Goal: Task Accomplishment & Management: Use online tool/utility

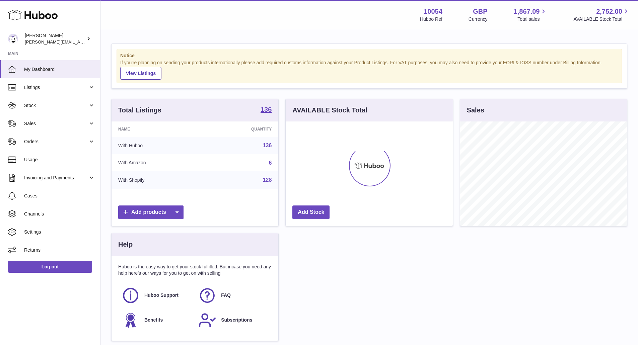
scroll to position [105, 167]
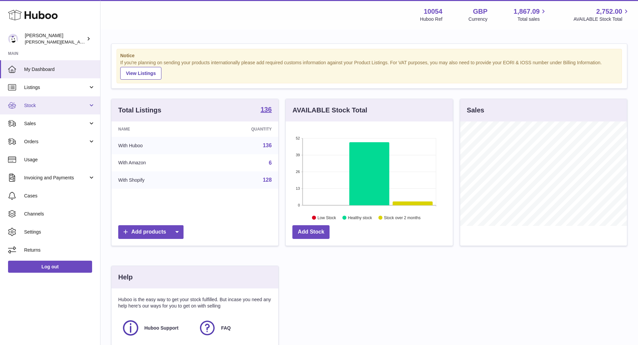
click at [52, 110] on link "Stock" at bounding box center [50, 105] width 100 height 18
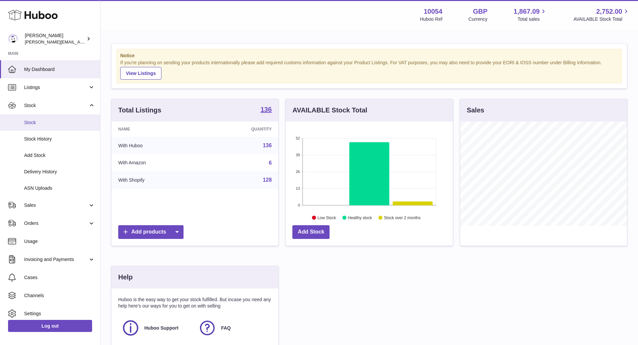
click at [49, 124] on span "Stock" at bounding box center [59, 123] width 71 height 6
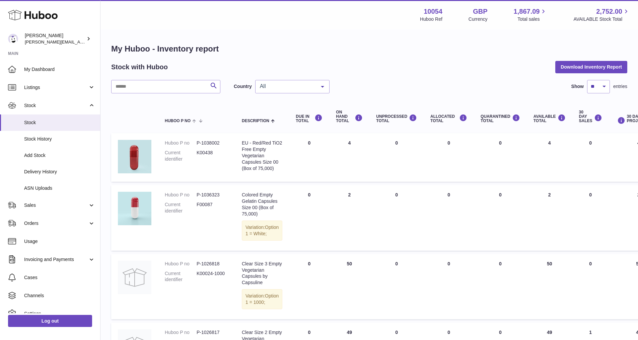
click at [281, 83] on span "All" at bounding box center [287, 86] width 58 height 7
click at [274, 114] on span "GB" at bounding box center [293, 113] width 74 height 13
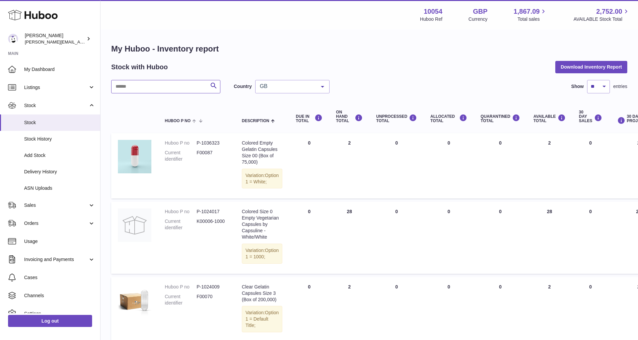
click at [177, 83] on input "text" at bounding box center [165, 86] width 109 height 13
type input "******"
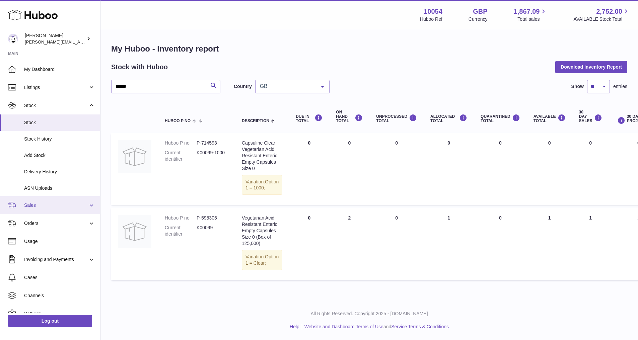
click at [71, 207] on span "Sales" at bounding box center [56, 205] width 64 height 6
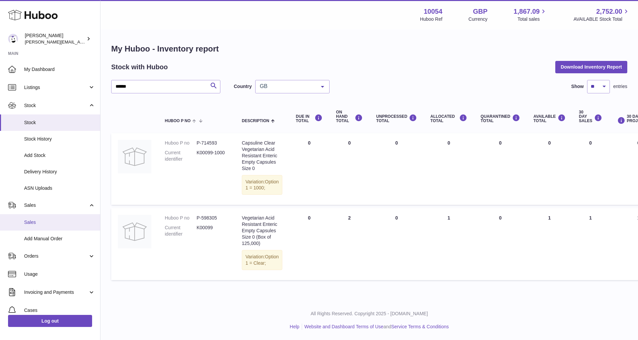
click at [54, 225] on span "Sales" at bounding box center [59, 222] width 71 height 6
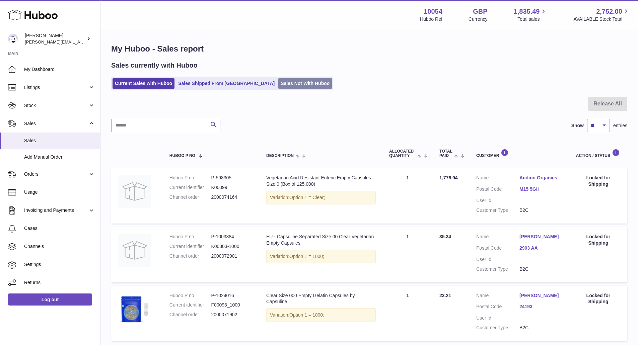
click at [278, 79] on link "Sales Not With Huboo" at bounding box center [305, 83] width 54 height 11
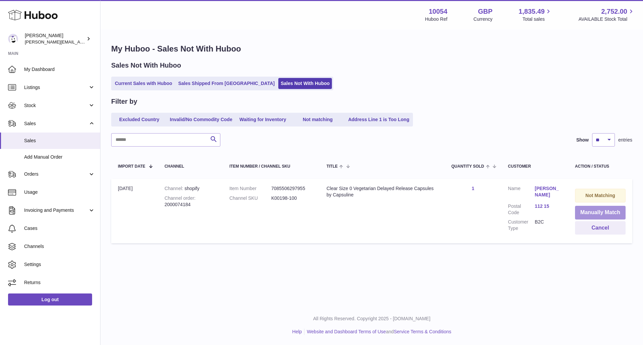
click at [598, 207] on button "Manually Match" at bounding box center [600, 213] width 51 height 14
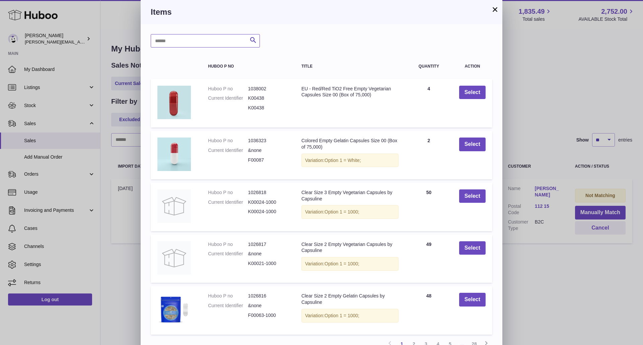
click at [205, 40] on input "text" at bounding box center [205, 40] width 109 height 13
type input "**********"
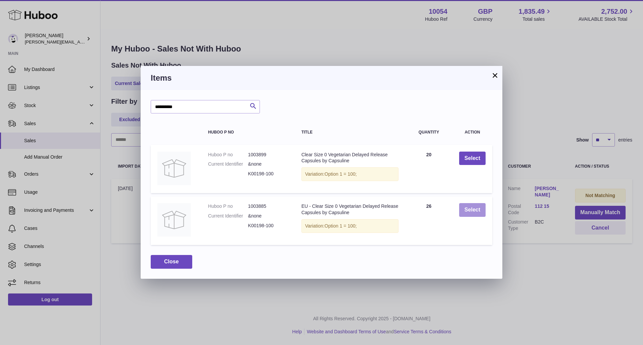
click at [470, 211] on button "Select" at bounding box center [472, 210] width 26 height 14
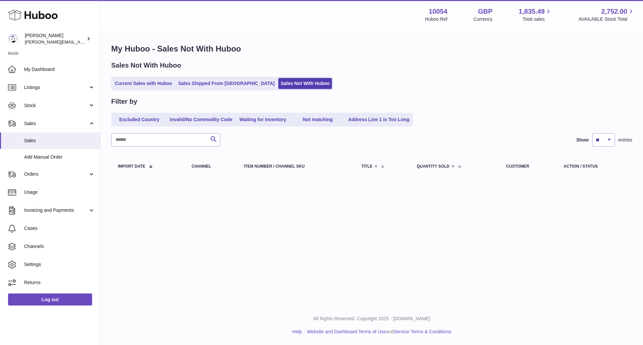
click at [146, 75] on div "Sales Not With Huboo Current Sales with Huboo Sales Shipped From Huboo Sales No…" at bounding box center [371, 75] width 521 height 29
click at [143, 80] on link "Current Sales with Huboo" at bounding box center [144, 83] width 62 height 11
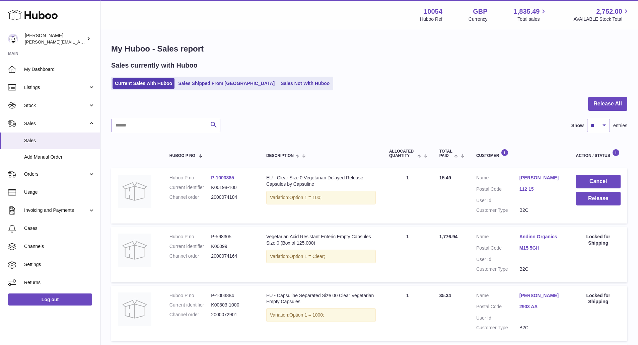
click at [545, 178] on link "[PERSON_NAME]" at bounding box center [541, 178] width 43 height 6
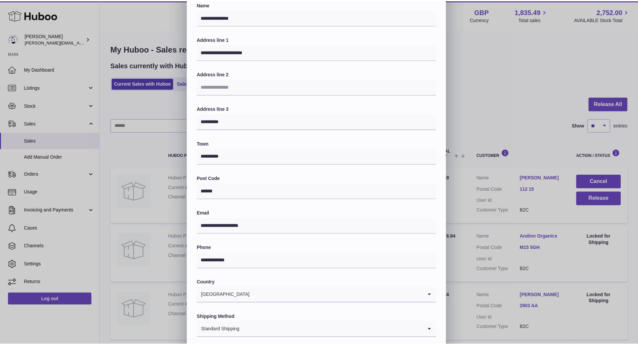
scroll to position [77, 0]
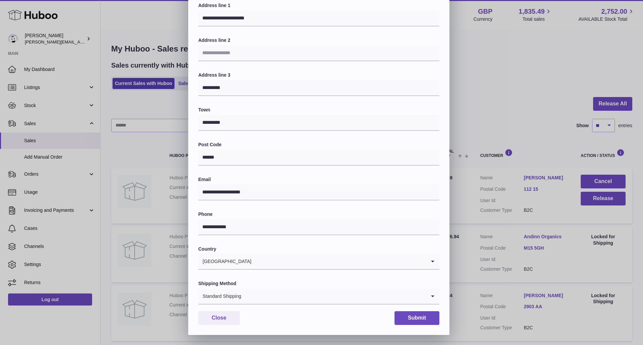
click at [305, 296] on input "Search for option" at bounding box center [334, 296] width 185 height 15
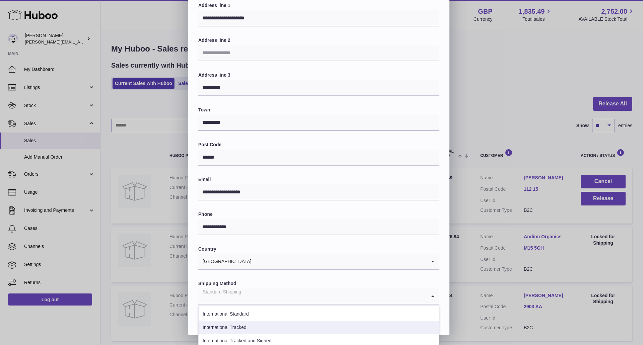
click at [299, 330] on li "International Tracked" at bounding box center [319, 327] width 241 height 13
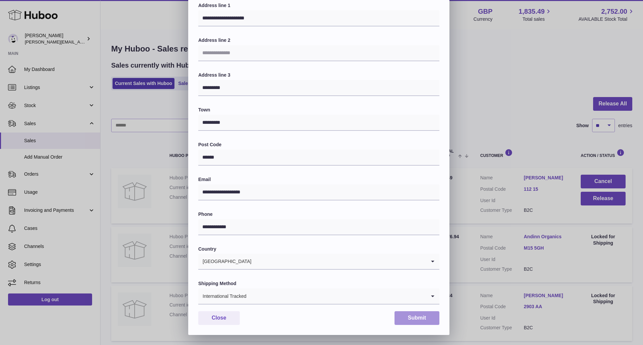
click at [411, 323] on button "Submit" at bounding box center [417, 319] width 45 height 14
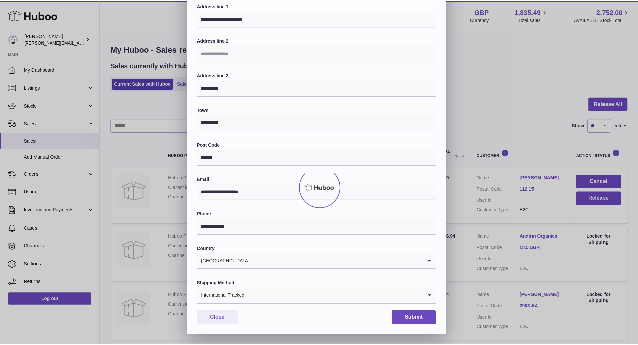
scroll to position [0, 0]
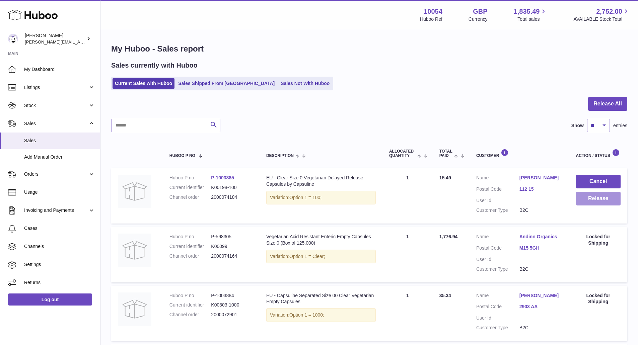
click at [601, 201] on button "Release" at bounding box center [598, 199] width 45 height 14
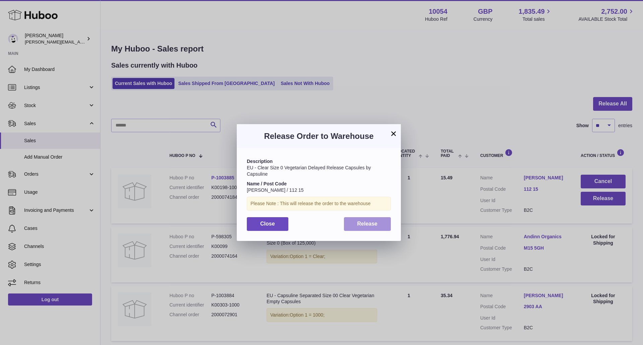
click at [375, 229] on button "Release" at bounding box center [367, 224] width 47 height 14
